Goal: Find specific page/section: Locate a particular part of the current website

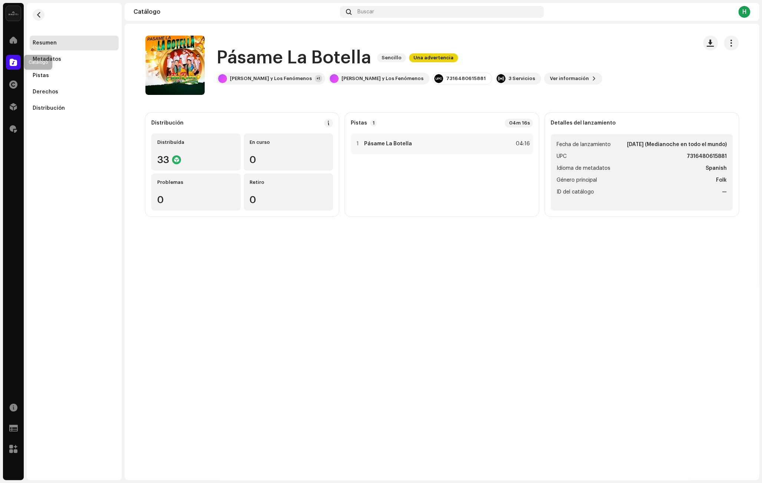
click at [14, 60] on span at bounding box center [13, 62] width 7 height 6
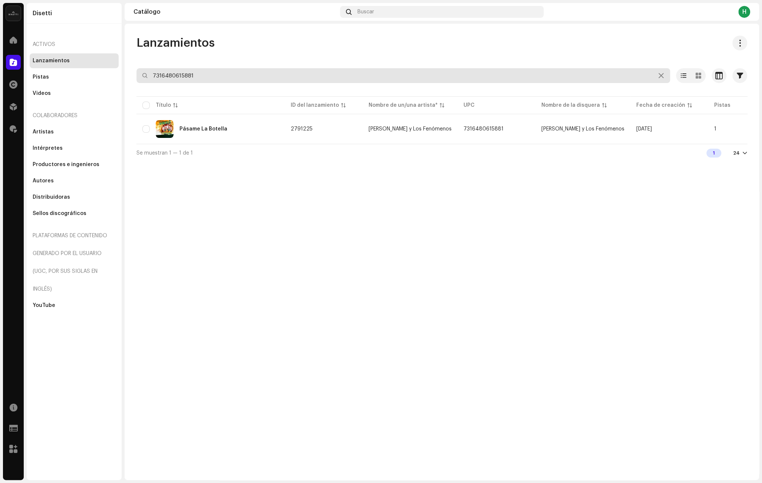
click at [194, 77] on input "7316480615881" at bounding box center [403, 75] width 534 height 15
click at [195, 77] on input "7316480615881" at bounding box center [403, 75] width 534 height 15
type input "fiel compañera"
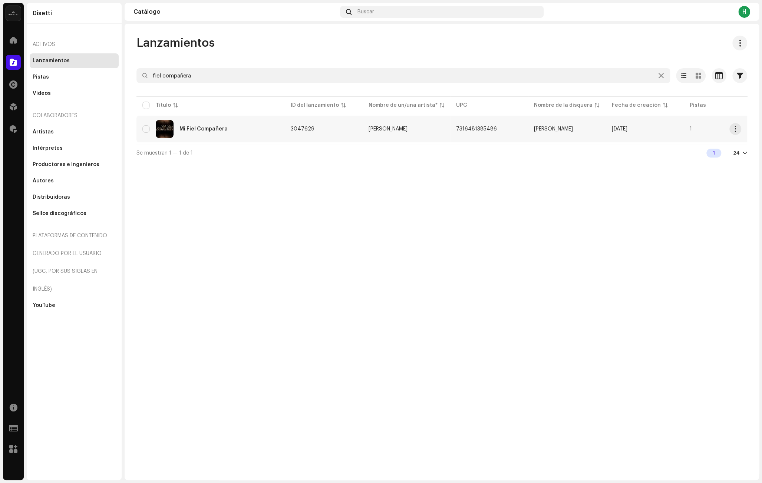
click at [238, 118] on td "Mi Fiel Compañera" at bounding box center [210, 129] width 148 height 27
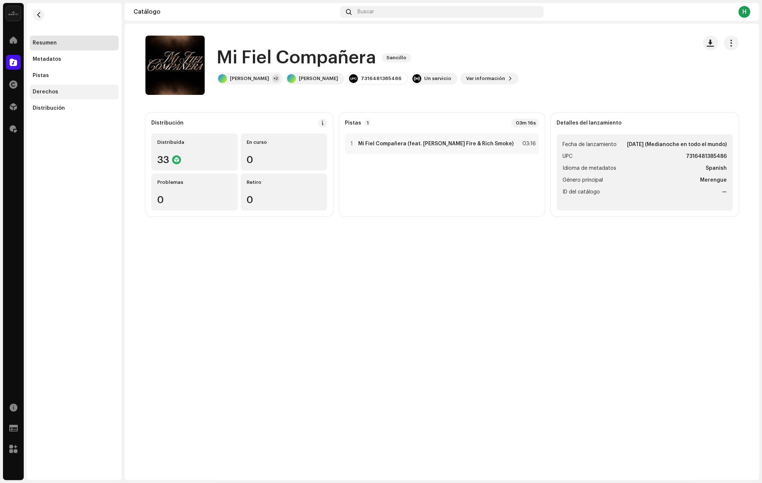
click at [56, 91] on div "Derechos" at bounding box center [74, 92] width 83 height 6
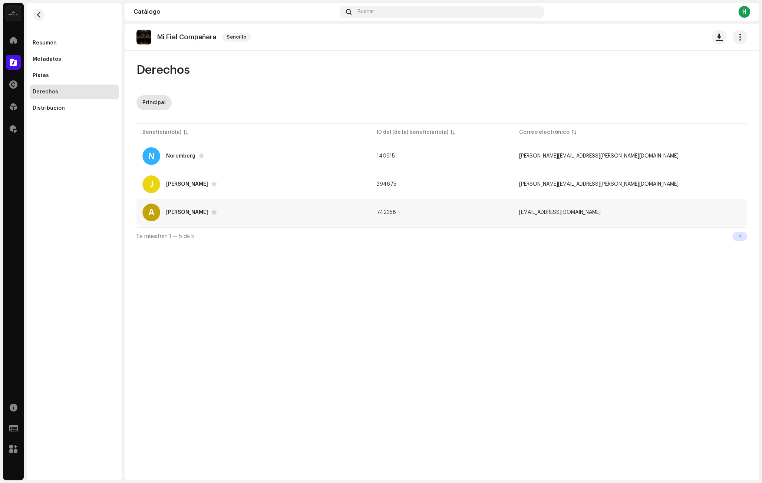
click at [229, 210] on div "A [PERSON_NAME]" at bounding box center [253, 213] width 222 height 18
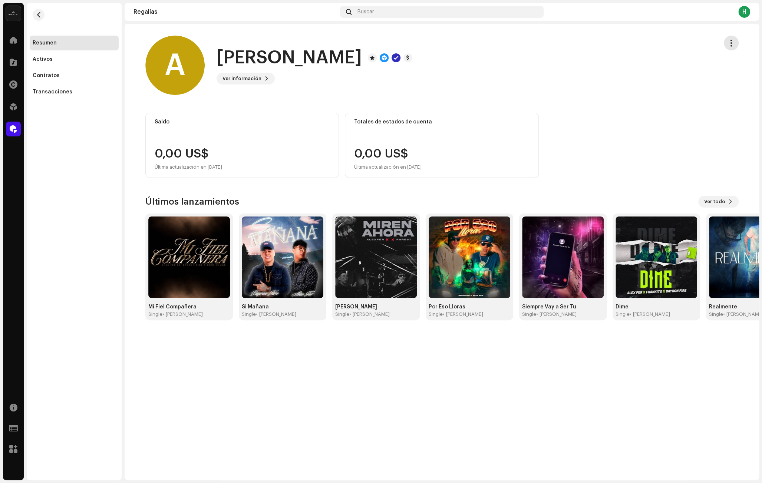
click at [726, 43] on button "button" at bounding box center [731, 43] width 15 height 15
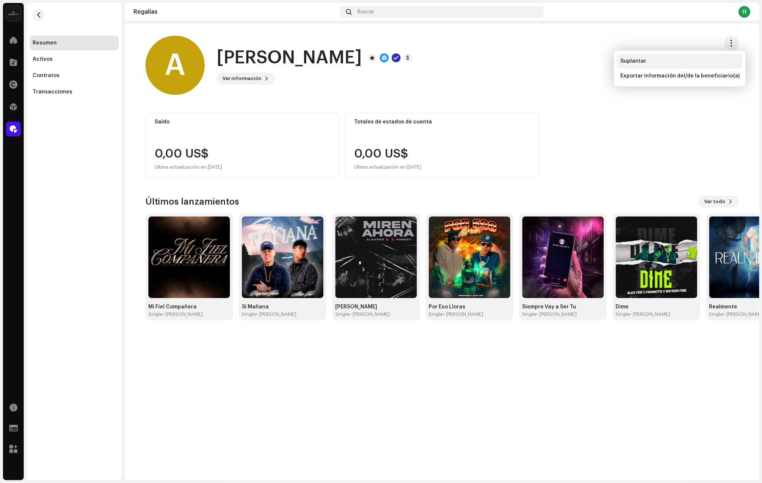
click at [661, 63] on div "Suplantar" at bounding box center [679, 61] width 119 height 6
